Goal: Information Seeking & Learning: Compare options

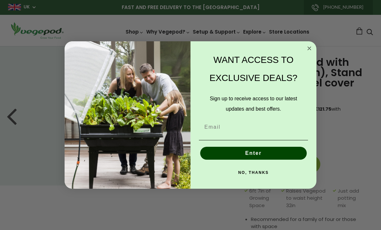
click at [309, 51] on circle "Close dialog" at bounding box center [309, 48] width 7 height 7
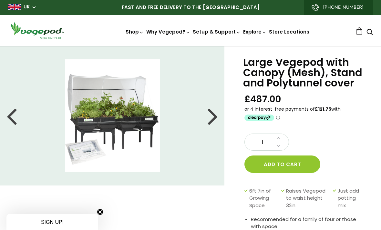
click at [323, 26] on nav "Shop Vegepod Bundles Vegepods Stands & Trolleys Kitchen Garden Accessories & Ot…" at bounding box center [217, 30] width 277 height 11
click at [190, 46] on img at bounding box center [190, 46] width 0 height 0
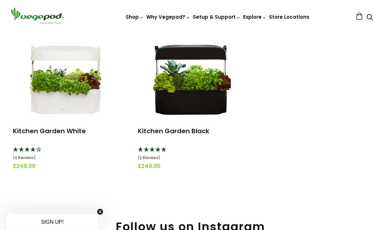
scroll to position [83, 0]
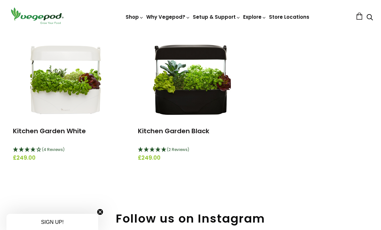
click at [215, 104] on img at bounding box center [190, 78] width 81 height 81
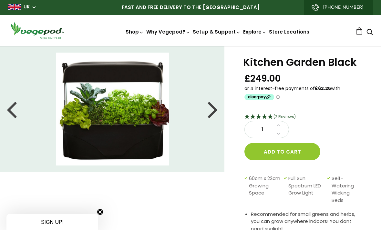
click at [211, 112] on div at bounding box center [213, 109] width 10 height 29
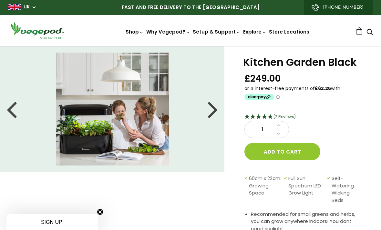
click at [220, 110] on li at bounding box center [112, 109] width 225 height 113
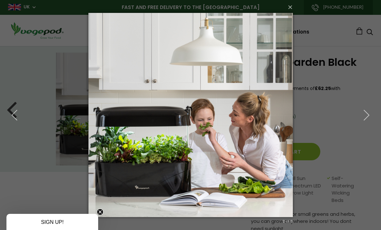
click at [369, 115] on icon "button" at bounding box center [367, 115] width 12 height 12
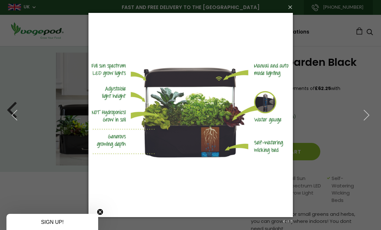
click at [370, 117] on icon "button" at bounding box center [367, 115] width 12 height 12
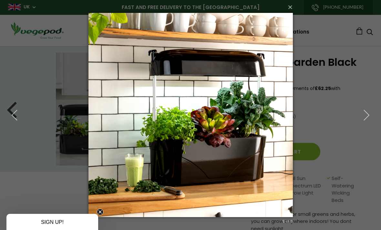
click at [367, 117] on icon "button" at bounding box center [367, 115] width 12 height 12
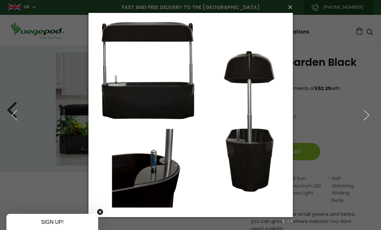
click at [368, 117] on icon "button" at bounding box center [367, 115] width 12 height 12
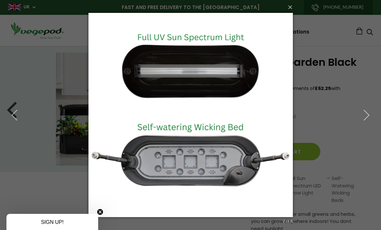
click at [369, 117] on icon "button" at bounding box center [367, 115] width 12 height 12
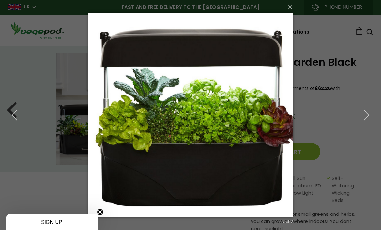
click at [369, 117] on icon "button" at bounding box center [367, 115] width 12 height 12
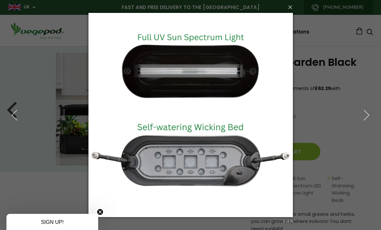
click at [370, 116] on icon "button" at bounding box center [367, 115] width 12 height 12
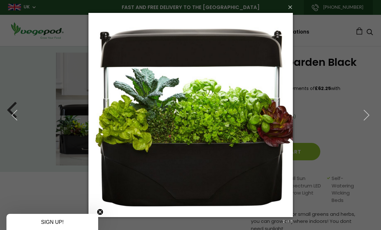
click at [369, 116] on icon "button" at bounding box center [367, 115] width 12 height 12
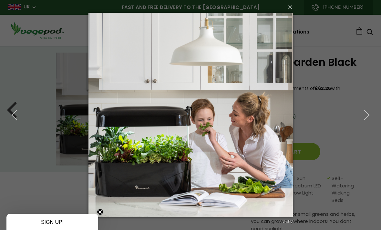
click at [293, 7] on button "×" at bounding box center [192, 7] width 204 height 14
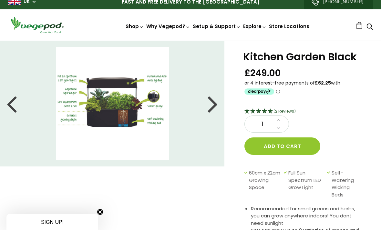
scroll to position [6, 0]
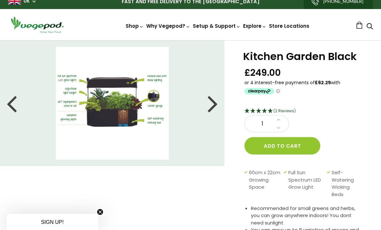
click at [138, 84] on img at bounding box center [112, 103] width 113 height 113
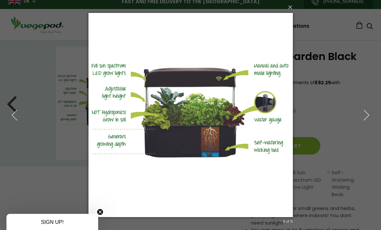
click at [361, 114] on icon "button" at bounding box center [367, 115] width 12 height 12
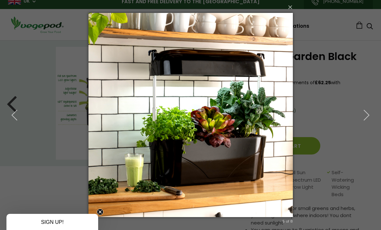
click at [290, 9] on button "×" at bounding box center [192, 7] width 204 height 14
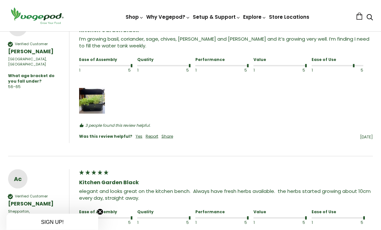
scroll to position [468, 0]
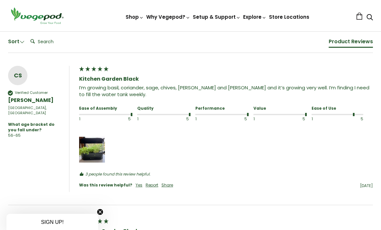
click at [98, 151] on img "Media uploaded by this customer." at bounding box center [92, 150] width 26 height 26
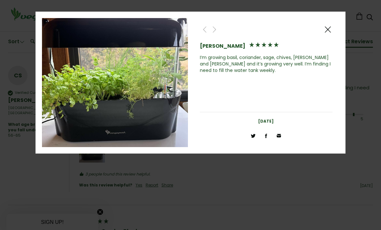
click at [328, 28] on span at bounding box center [328, 30] width 8 height 8
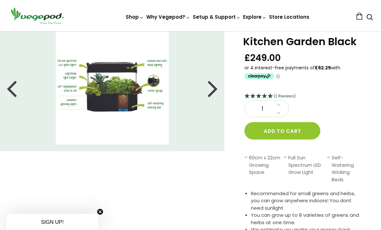
scroll to position [0, 0]
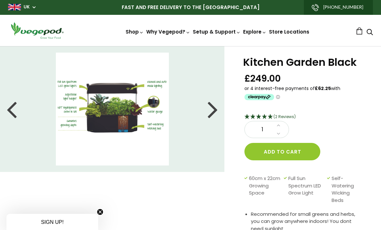
click at [190, 46] on span "Vegepod Bundles" at bounding box center [190, 46] width 0 height 0
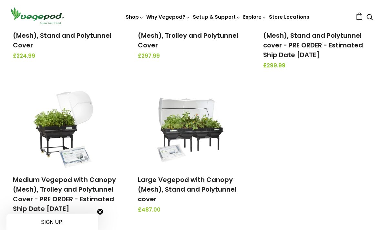
scroll to position [188, 0]
click at [357, 138] on div "Small Vegepod with Canopy (Mesh), Stand and Polytunnel Cover £224.99 Small Vege…" at bounding box center [185, 87] width 375 height 308
click at [356, 138] on div "Small Vegepod with Canopy (Mesh), Stand and Polytunnel Cover £224.99 Small Vege…" at bounding box center [185, 87] width 375 height 308
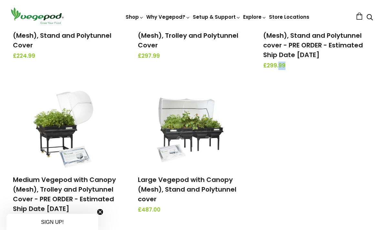
click at [343, 171] on div "Small Vegepod with Canopy (Mesh), Stand and Polytunnel Cover £224.99 Small Vege…" at bounding box center [185, 87] width 375 height 308
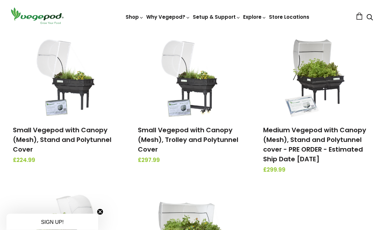
scroll to position [79, 0]
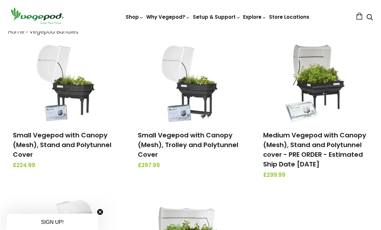
click at [345, 141] on link "Medium Vegepod with Canopy (Mesh), Stand and Polytunnel cover - PRE ORDER - Est…" at bounding box center [314, 150] width 103 height 38
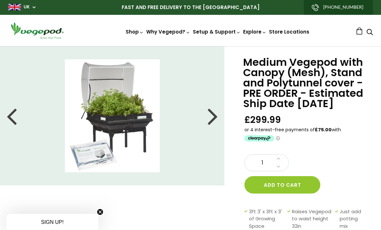
click at [212, 118] on div at bounding box center [213, 115] width 10 height 29
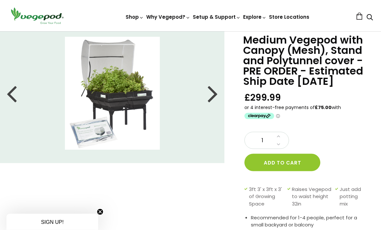
scroll to position [23, 0]
click at [215, 93] on div at bounding box center [213, 93] width 10 height 29
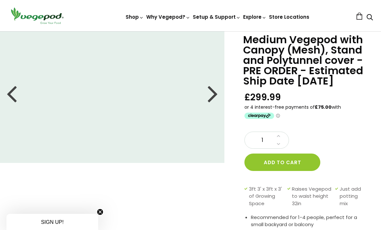
click at [215, 93] on div at bounding box center [213, 93] width 10 height 29
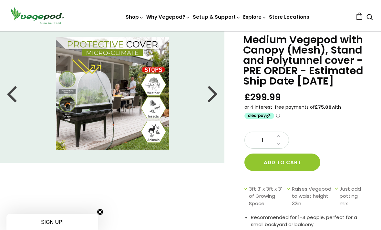
click at [217, 91] on div at bounding box center [213, 93] width 10 height 29
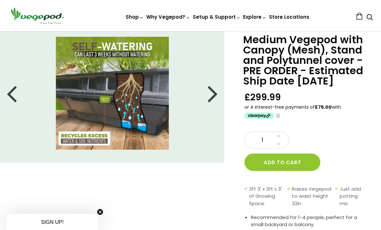
click at [217, 93] on div at bounding box center [213, 93] width 10 height 29
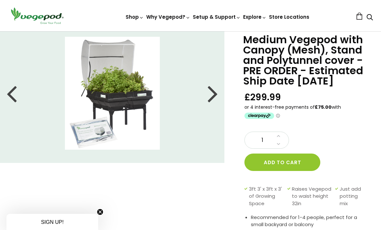
click at [215, 95] on div at bounding box center [213, 93] width 10 height 29
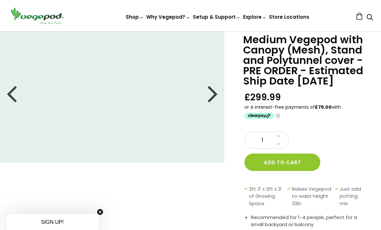
click at [218, 95] on div at bounding box center [213, 93] width 10 height 29
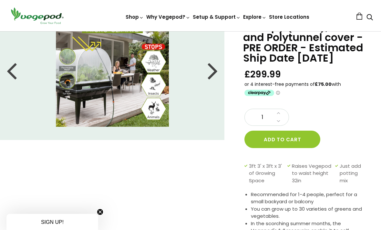
scroll to position [0, 0]
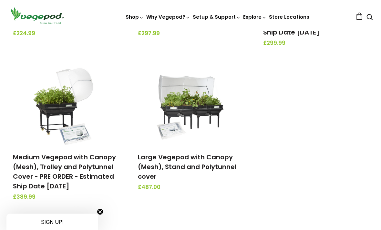
scroll to position [211, 0]
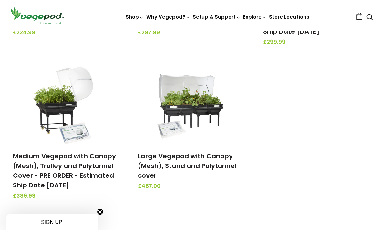
click at [220, 165] on link "Large Vegepod with Canopy (Mesh), Stand and Polytunnel cover" at bounding box center [187, 166] width 98 height 28
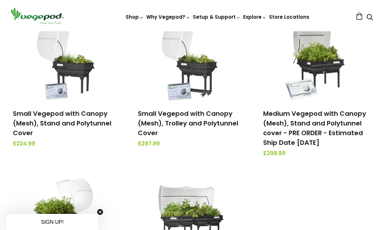
scroll to position [0, 0]
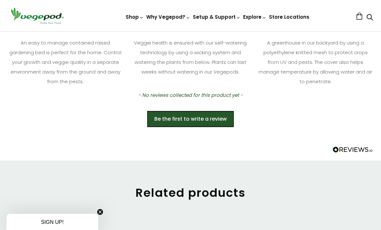
scroll to position [406, 0]
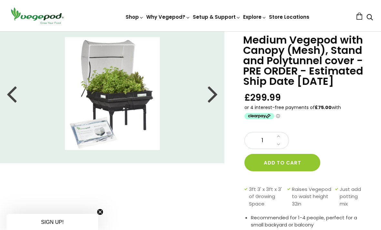
scroll to position [22, 0]
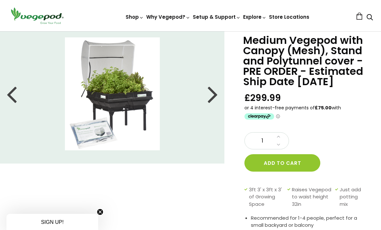
click at [207, 98] on li at bounding box center [112, 93] width 225 height 113
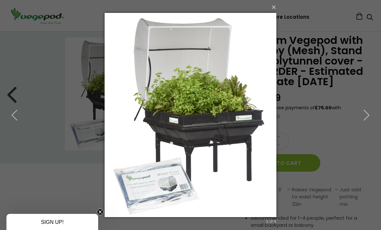
click at [368, 118] on icon "button" at bounding box center [367, 115] width 12 height 12
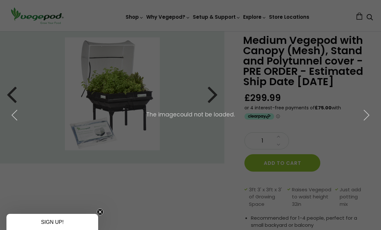
click at [365, 117] on icon "button" at bounding box center [367, 115] width 12 height 12
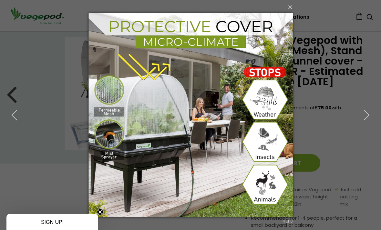
click at [369, 117] on icon "button" at bounding box center [367, 115] width 12 height 12
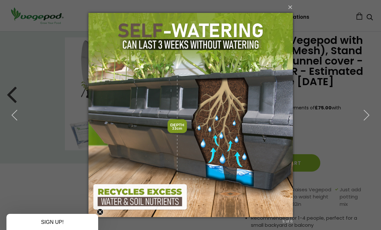
click at [368, 117] on icon "button" at bounding box center [367, 115] width 12 height 12
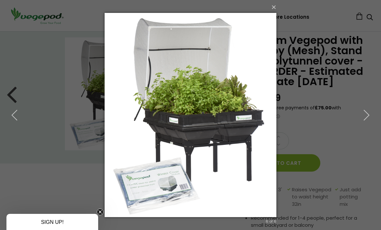
click at [273, 9] on button "×" at bounding box center [193, 7] width 172 height 14
